Goal: Task Accomplishment & Management: Use online tool/utility

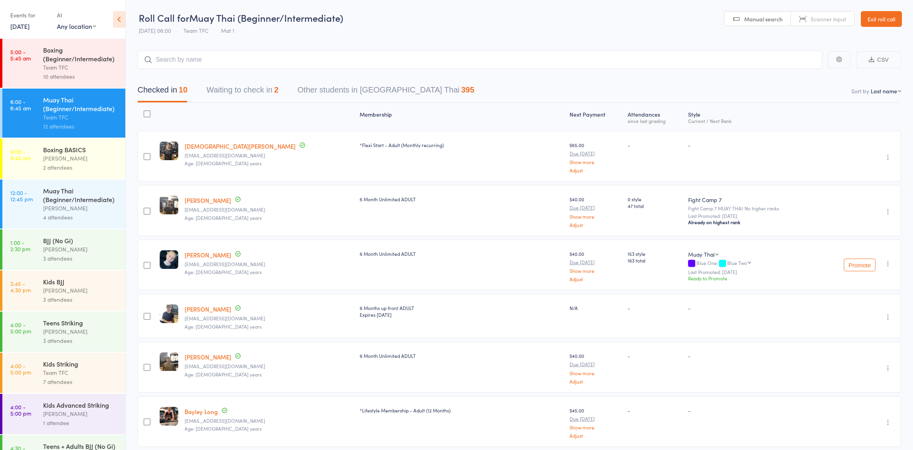
click at [233, 93] on button "Waiting to check in 2" at bounding box center [242, 91] width 72 height 21
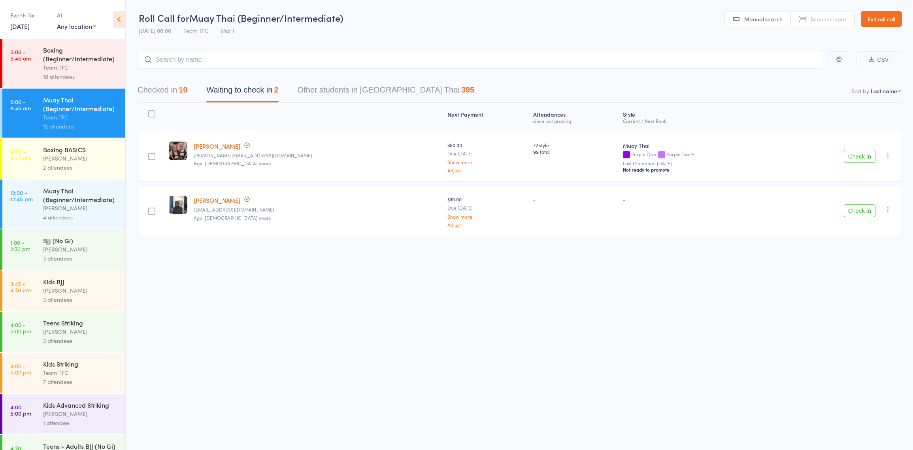
click at [847, 155] on button "Check in" at bounding box center [860, 156] width 32 height 13
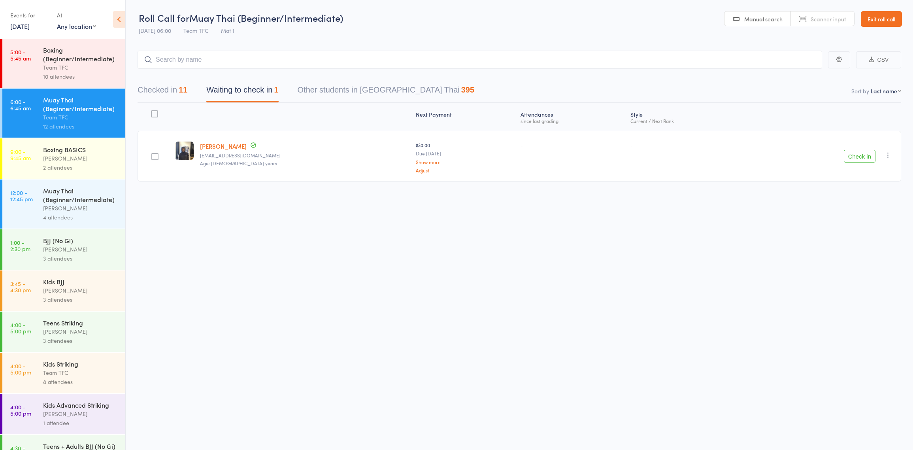
click at [885, 151] on icon "button" at bounding box center [888, 155] width 8 height 8
click at [855, 235] on li "Mark absent" at bounding box center [859, 234] width 65 height 11
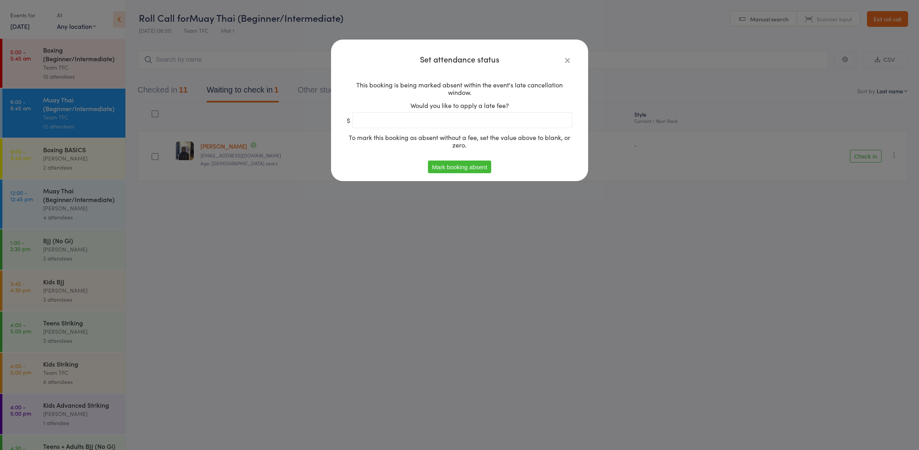
click at [476, 163] on button "Mark booking absent" at bounding box center [459, 166] width 63 height 13
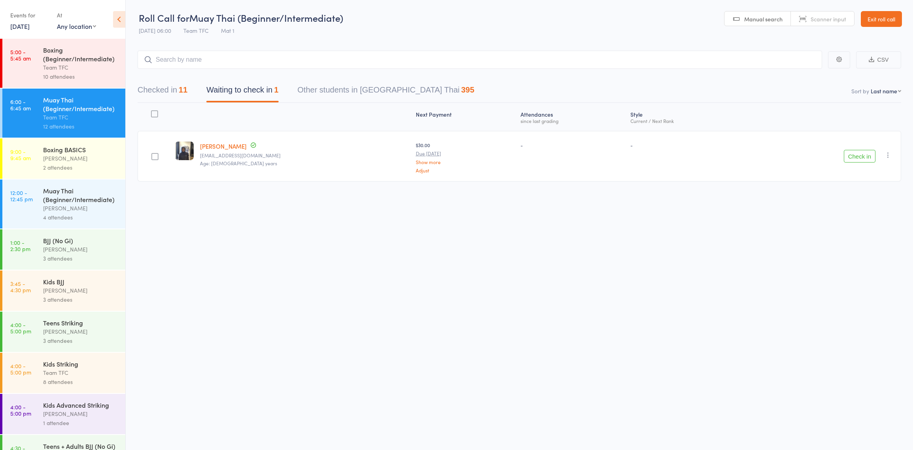
click at [40, 48] on link "5:00 - 5:45 am Boxing (Beginner/Intermediate) Team TFC 10 attendees" at bounding box center [63, 63] width 123 height 49
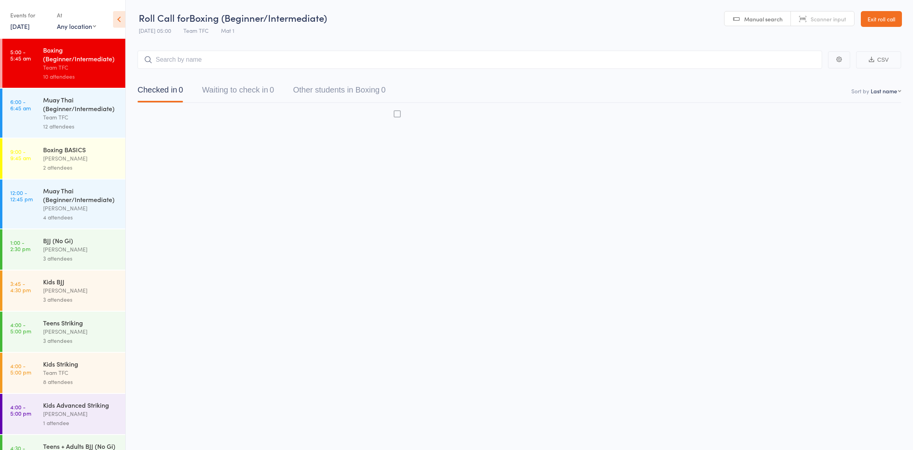
click at [78, 66] on div "Team TFC" at bounding box center [80, 67] width 75 height 9
click at [253, 92] on button "Waiting to check in 0" at bounding box center [238, 91] width 72 height 21
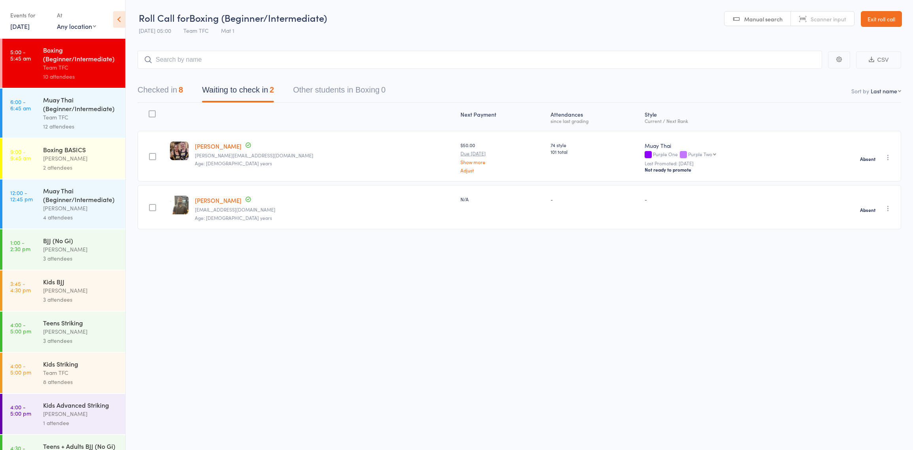
click at [100, 131] on div "12 attendees" at bounding box center [80, 126] width 75 height 9
